Goal: Entertainment & Leisure: Browse casually

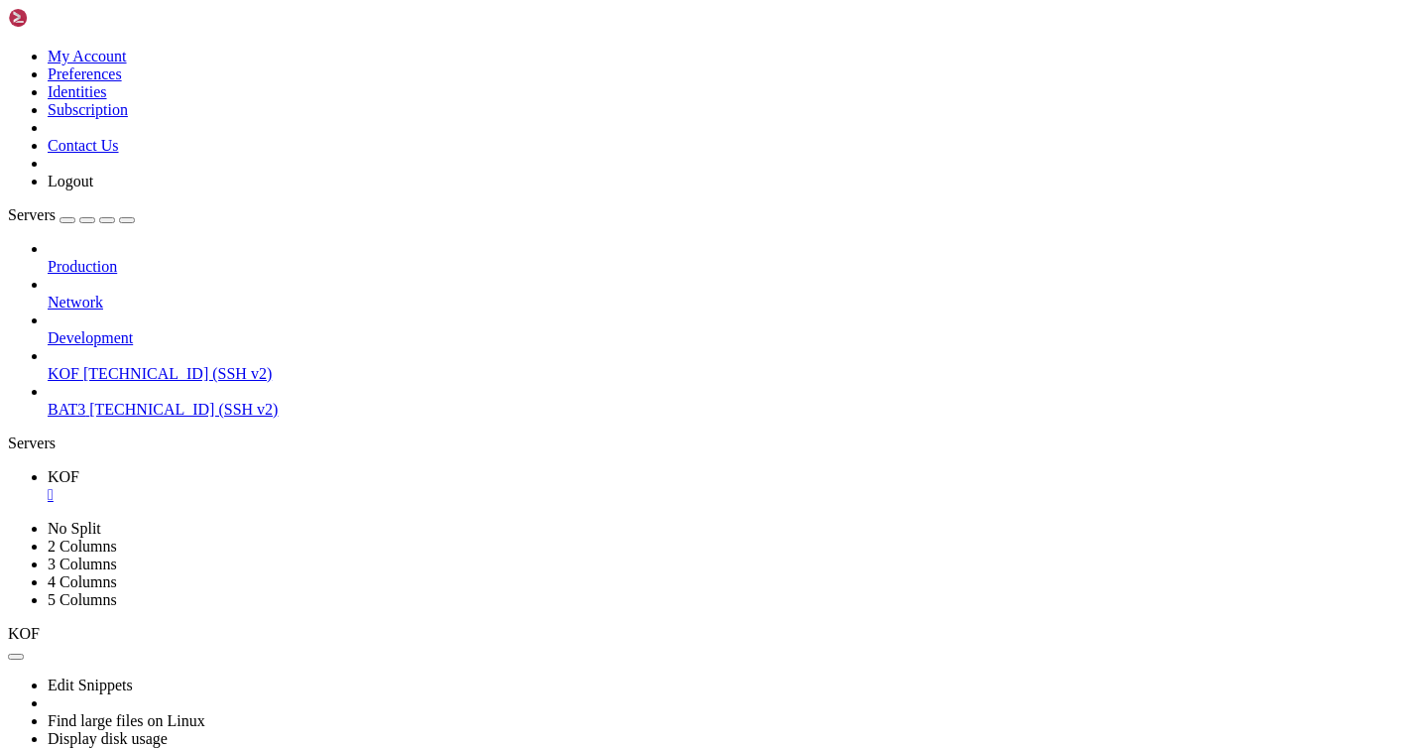
scroll to position [4156, 0]
